Goal: Find specific page/section: Find specific page/section

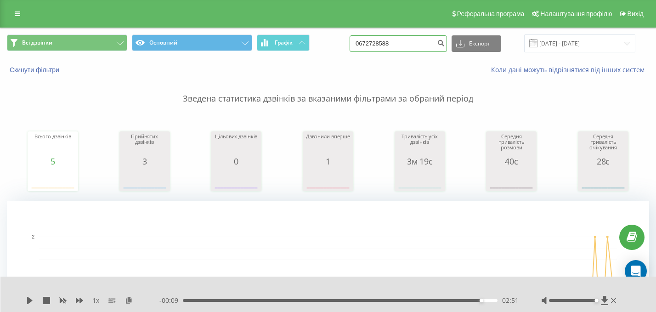
click at [404, 43] on input "0672728588" at bounding box center [398, 43] width 97 height 17
click at [34, 72] on button "Скинути фільтри" at bounding box center [35, 70] width 57 height 8
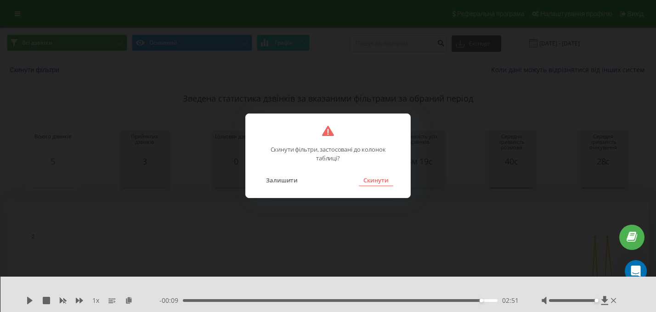
click at [367, 180] on button "Скинути" at bounding box center [376, 180] width 34 height 12
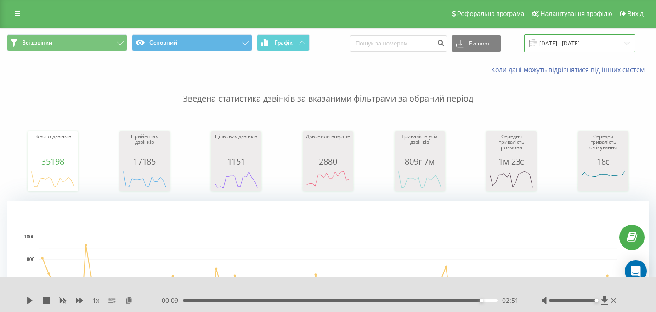
click at [590, 45] on input "[DATE] - [DATE]" at bounding box center [579, 43] width 111 height 18
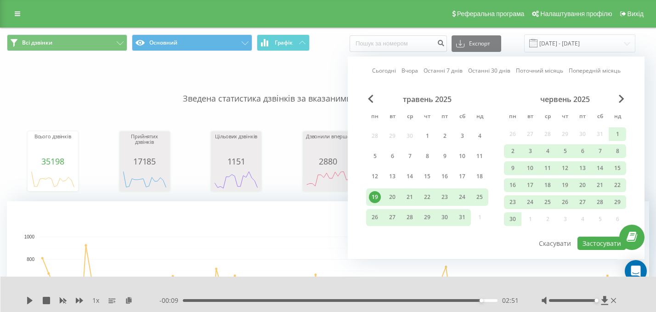
click at [377, 67] on link "Сьогодні" at bounding box center [384, 70] width 24 height 9
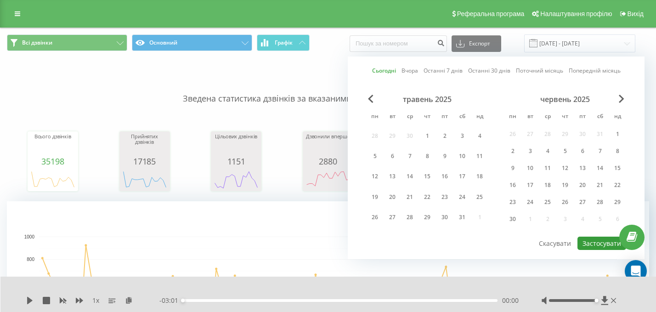
click at [595, 237] on button "Застосувати" at bounding box center [602, 243] width 49 height 13
type input "[DATE] - [DATE]"
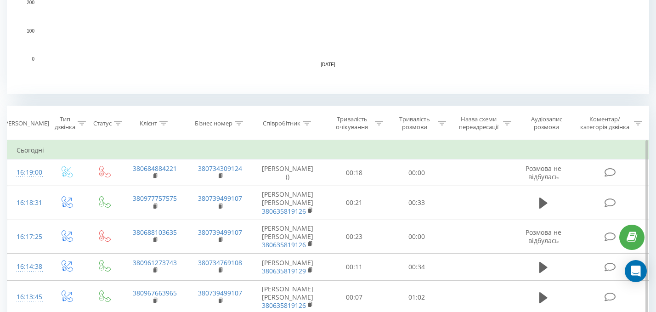
scroll to position [307, 0]
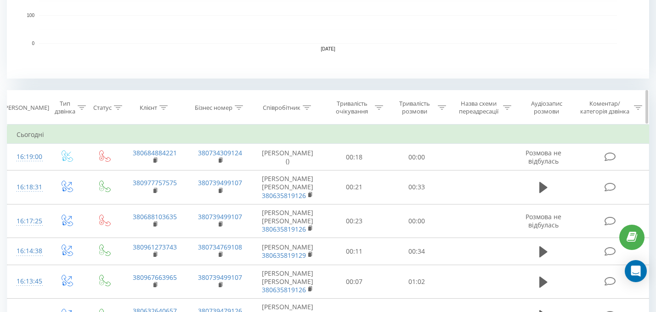
click at [307, 108] on icon at bounding box center [307, 107] width 8 height 5
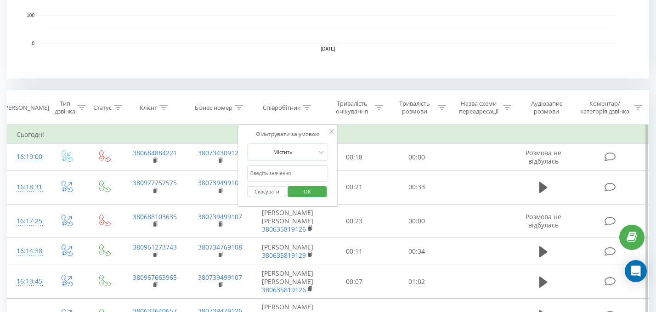
click at [293, 169] on input "text" at bounding box center [288, 173] width 81 height 16
click at [305, 193] on span "OK" at bounding box center [308, 191] width 26 height 14
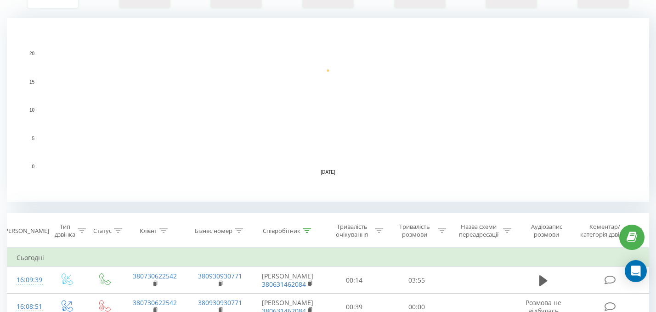
scroll to position [184, 0]
click at [307, 225] on th "Співробітник" at bounding box center [288, 230] width 70 height 34
click at [307, 229] on icon at bounding box center [307, 230] width 8 height 5
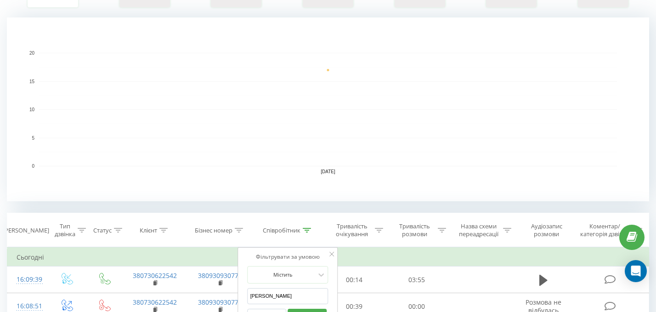
click at [307, 294] on input "[PERSON_NAME]" at bounding box center [288, 296] width 81 height 16
type input "U"
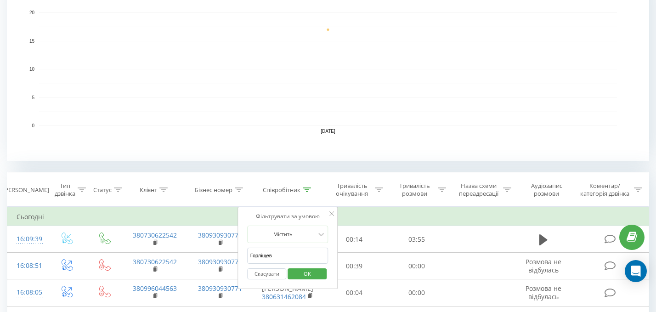
scroll to position [225, 0]
click at [313, 274] on span "OK" at bounding box center [308, 273] width 26 height 14
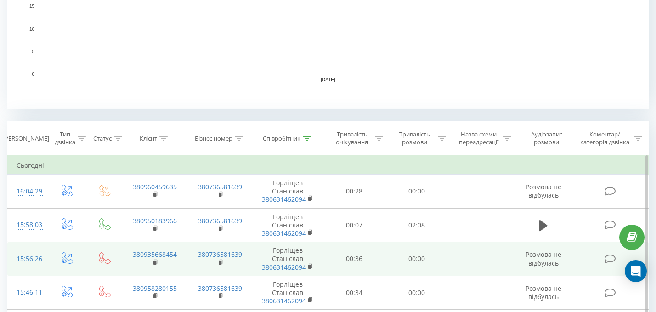
scroll to position [267, 0]
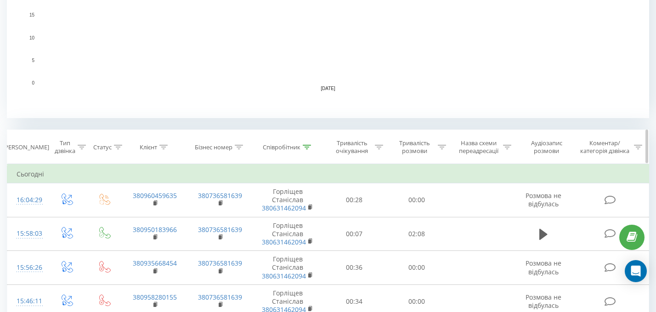
click at [307, 151] on th "Співробітник" at bounding box center [288, 147] width 70 height 34
click at [307, 148] on icon at bounding box center [307, 147] width 8 height 5
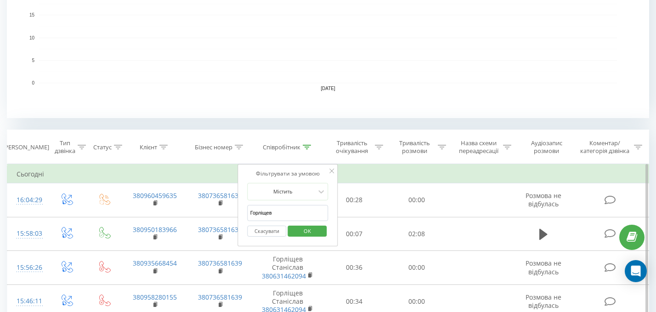
click at [293, 204] on form "Містить Горліщев Скасувати OK" at bounding box center [288, 212] width 81 height 59
click at [291, 216] on input "Горліщев" at bounding box center [288, 213] width 81 height 16
click button "OK" at bounding box center [307, 231] width 39 height 11
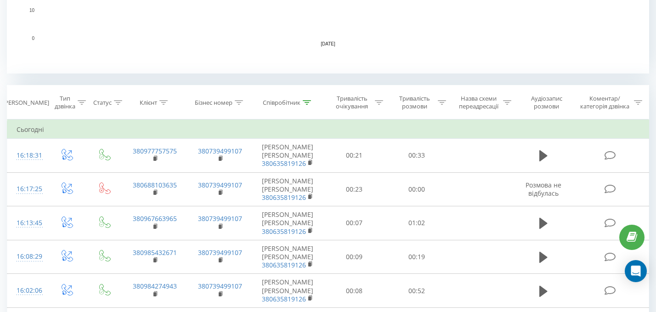
scroll to position [311, 0]
click at [307, 105] on div at bounding box center [307, 104] width 8 height 8
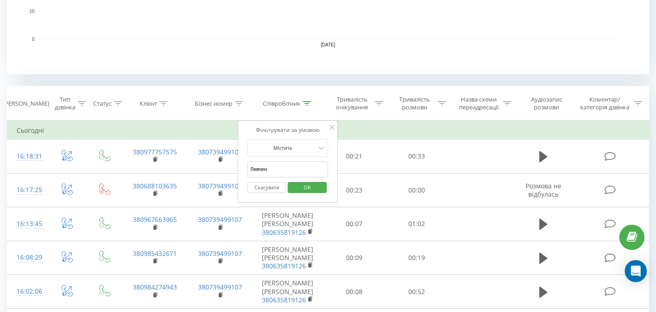
click at [303, 169] on input "Левчен" at bounding box center [288, 169] width 81 height 16
type input "[PERSON_NAME]"
click at [319, 191] on span "OK" at bounding box center [308, 187] width 26 height 14
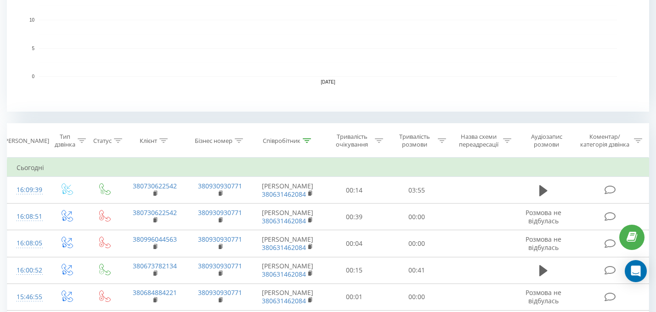
scroll to position [274, 0]
click at [306, 141] on icon at bounding box center [307, 140] width 8 height 5
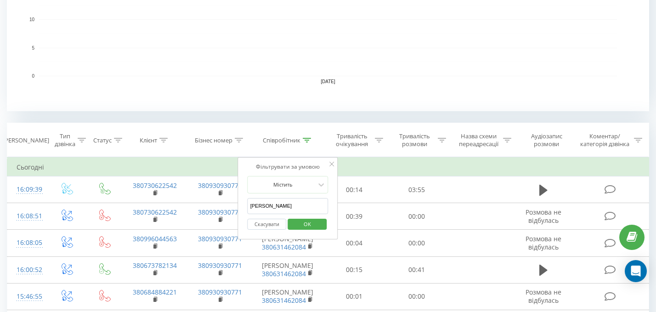
click at [274, 200] on input "[PERSON_NAME]" at bounding box center [288, 206] width 81 height 16
type input "[PERSON_NAME]"
click at [310, 225] on span "OK" at bounding box center [308, 224] width 26 height 14
